Goal: Information Seeking & Learning: Learn about a topic

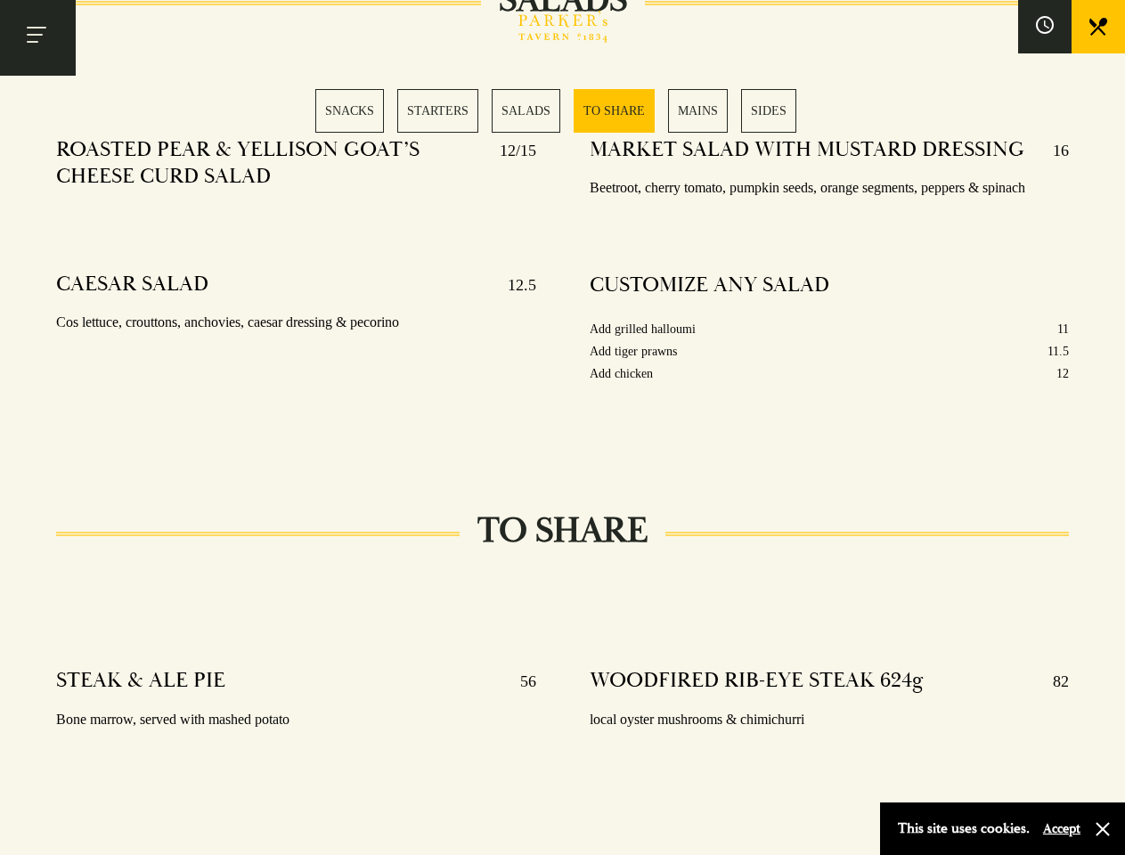
scroll to position [2220, 0]
click at [563, 428] on div "MARKET SALAD WITH MUSTARD DRESSING 16 Beetroot, cherry tomato, pumpkin seeds, o…" at bounding box center [829, 284] width 533 height 320
click at [37, 37] on button "Toggle navigation" at bounding box center [38, 38] width 76 height 76
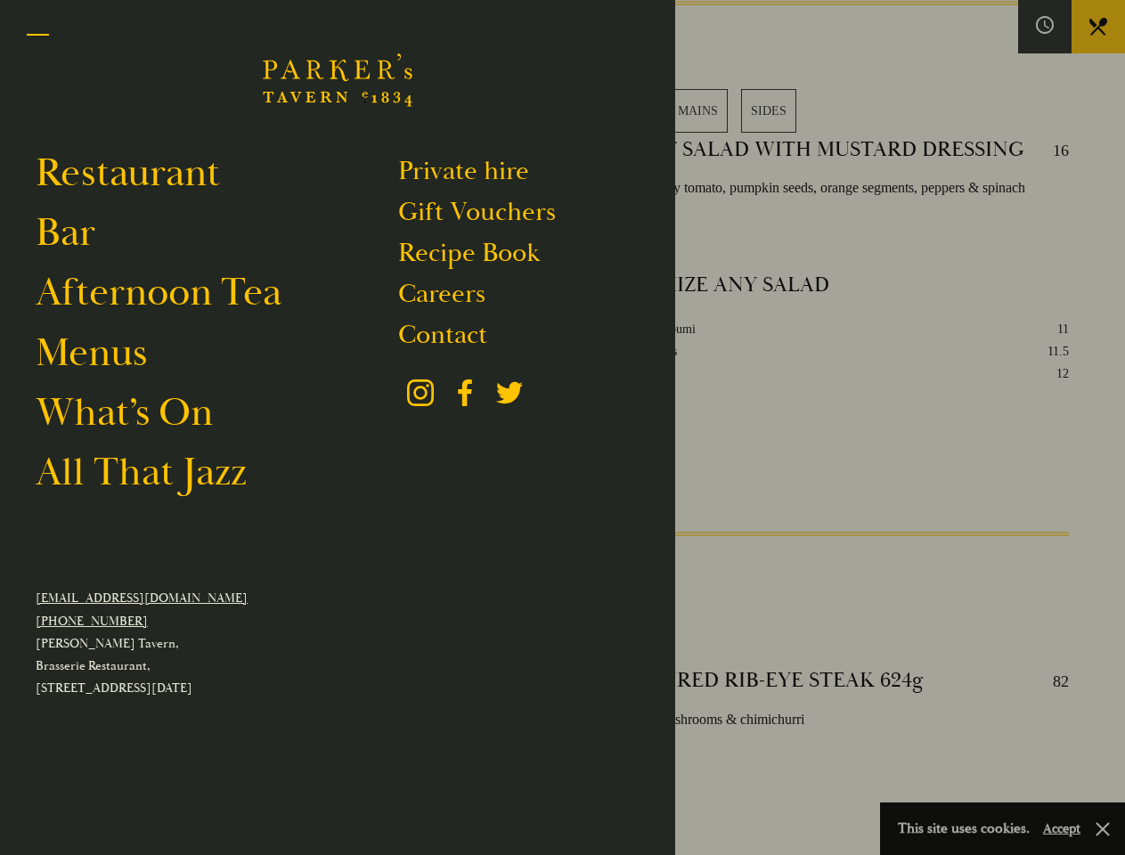
click at [1045, 27] on div at bounding box center [562, 427] width 1125 height 855
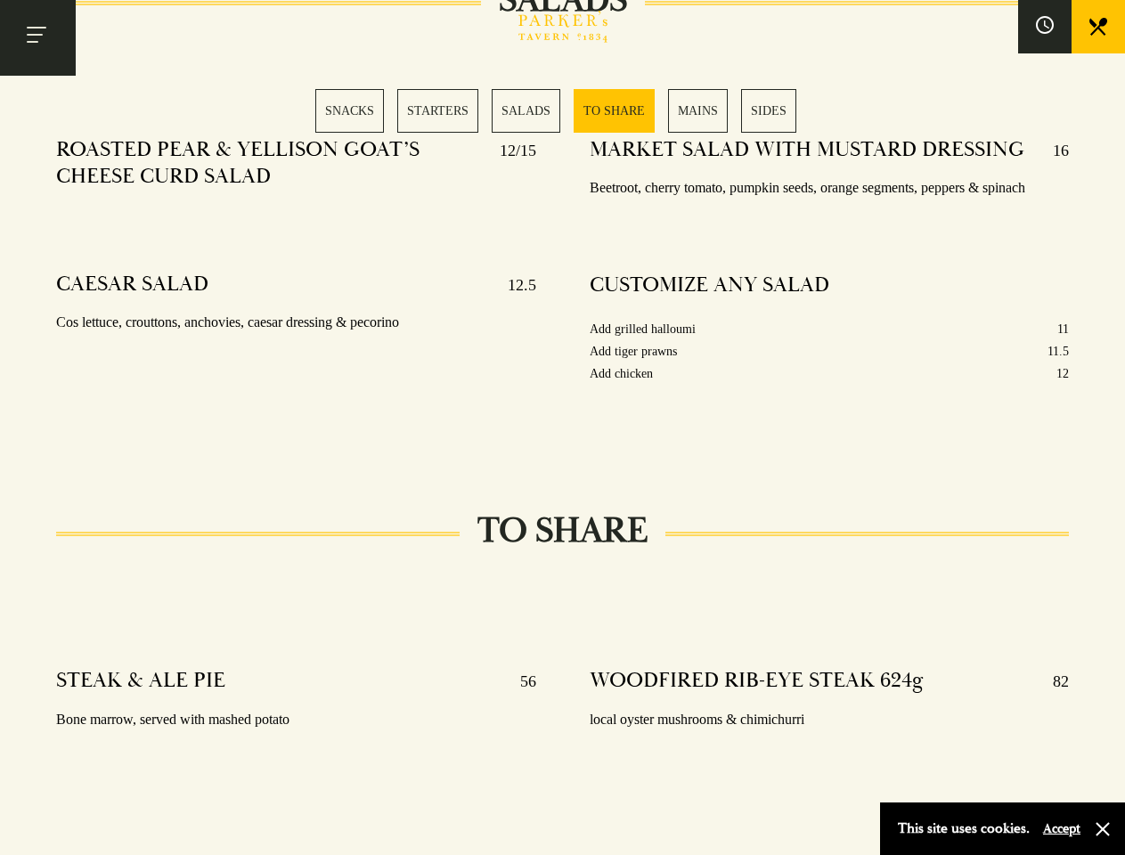
click at [563, 110] on div "SNACKS STARTERS SALADS TO SHARE MAINS SIDES" at bounding box center [562, 111] width 495 height 44
click at [1061, 829] on button "Accept" at bounding box center [1061, 829] width 37 height 17
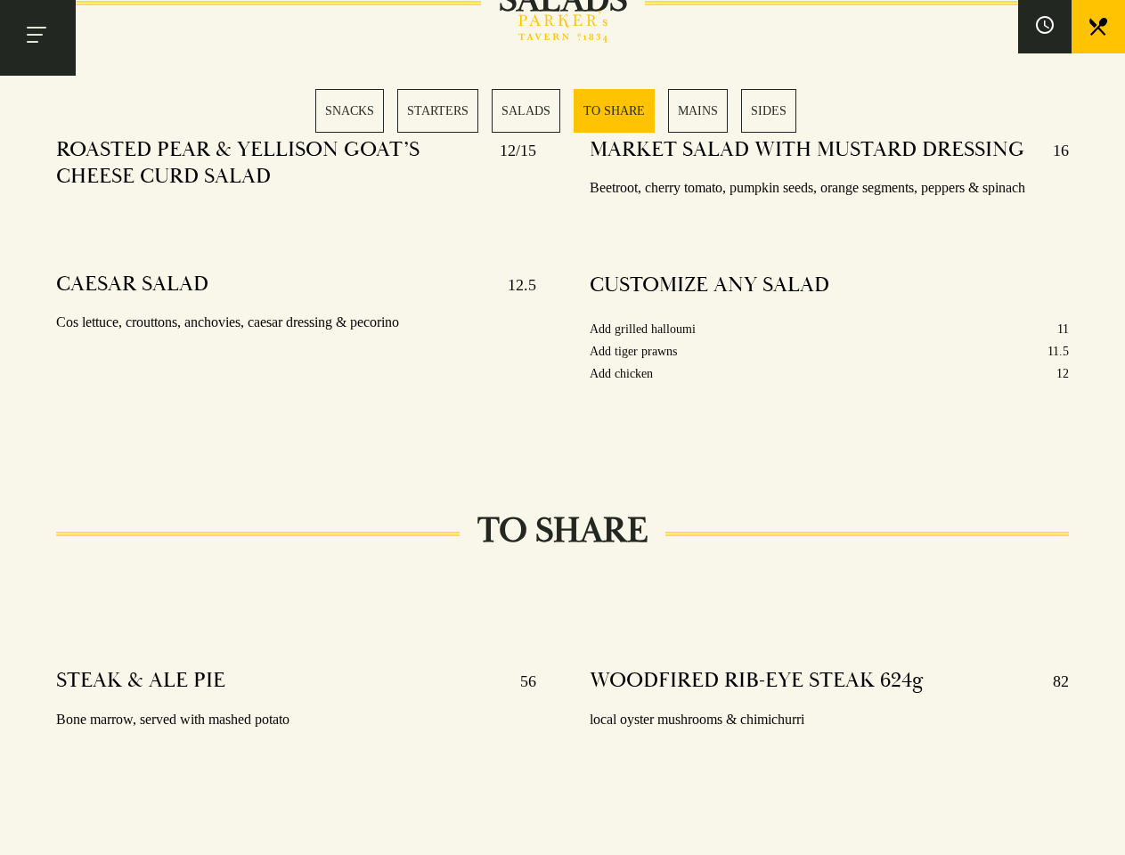
click at [1103, 830] on section "SNACKS SELECTION OF OLIVES 5 Manzanilla, kalamata & bella di cerignola 48 HOUR …" at bounding box center [562, 602] width 1125 height 4310
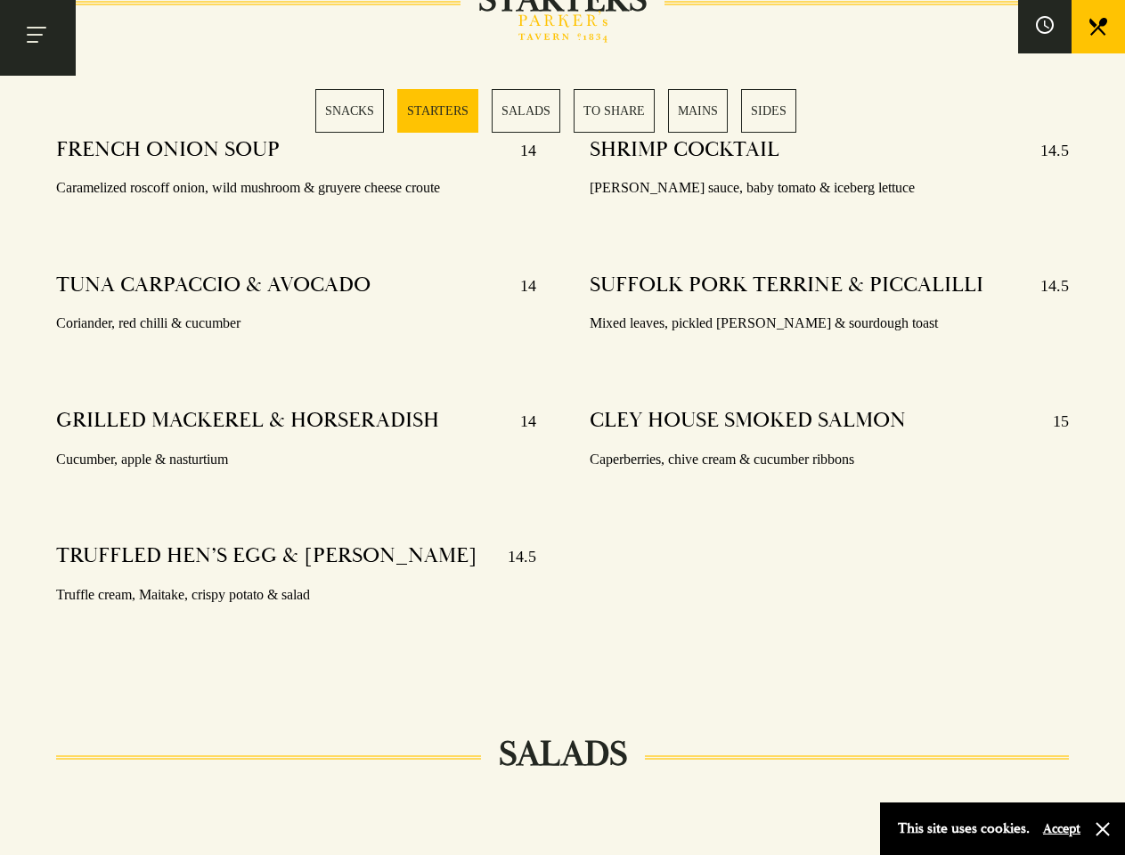
click at [563, 428] on div "SHRIMP COCKTAIL 14.5 [PERSON_NAME] sauce, baby tomato & iceberg lettuce SUFFOLK…" at bounding box center [829, 395] width 533 height 543
click at [37, 37] on button "Toggle navigation" at bounding box center [38, 38] width 76 height 76
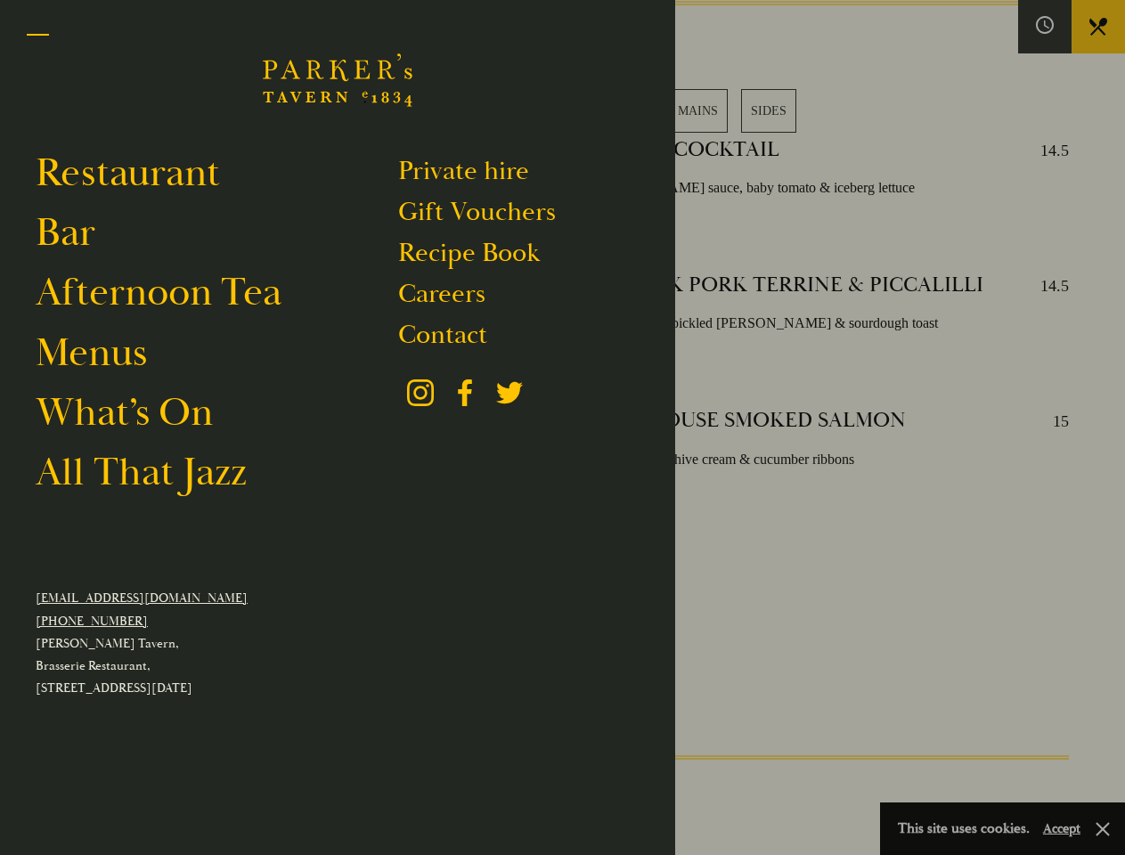
click at [1045, 27] on div at bounding box center [562, 427] width 1125 height 855
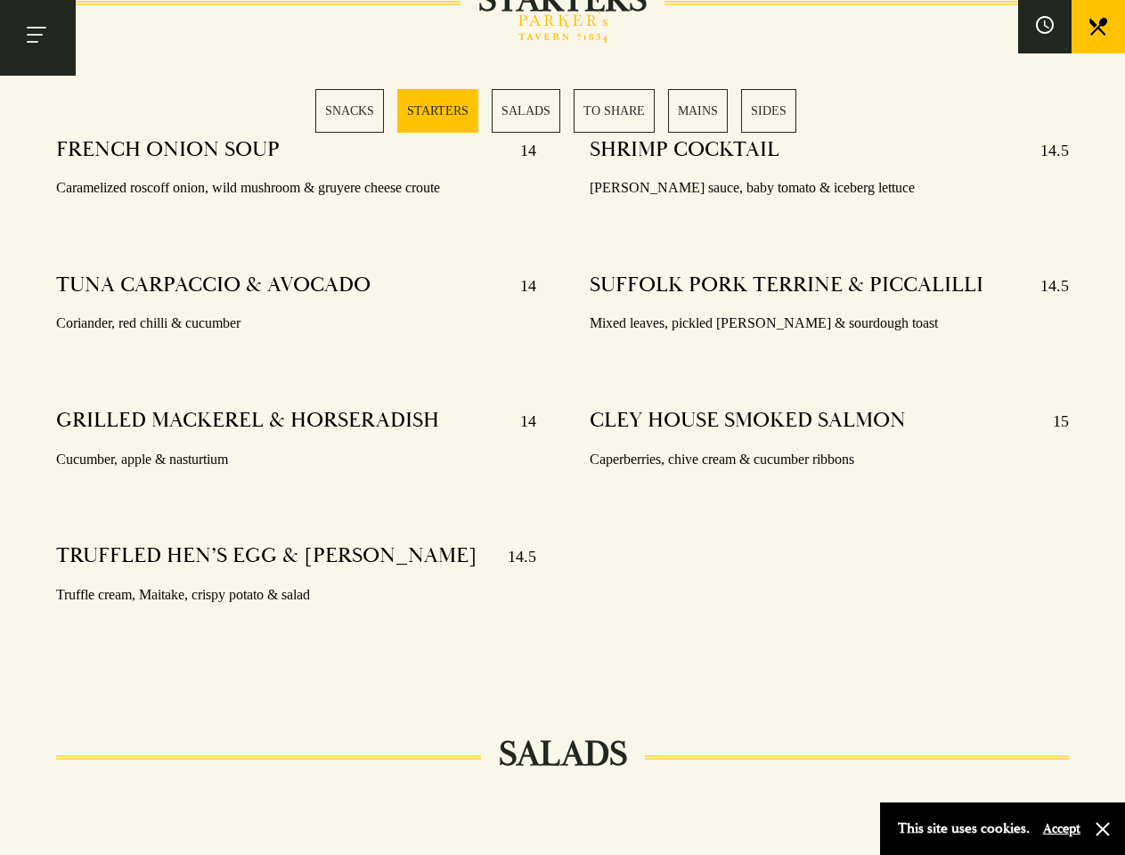
click at [563, 110] on div "SNACKS STARTERS SALADS TO SHARE MAINS SIDES" at bounding box center [562, 111] width 495 height 44
click at [1061, 829] on button "Accept" at bounding box center [1061, 829] width 37 height 17
